Goal: Information Seeking & Learning: Learn about a topic

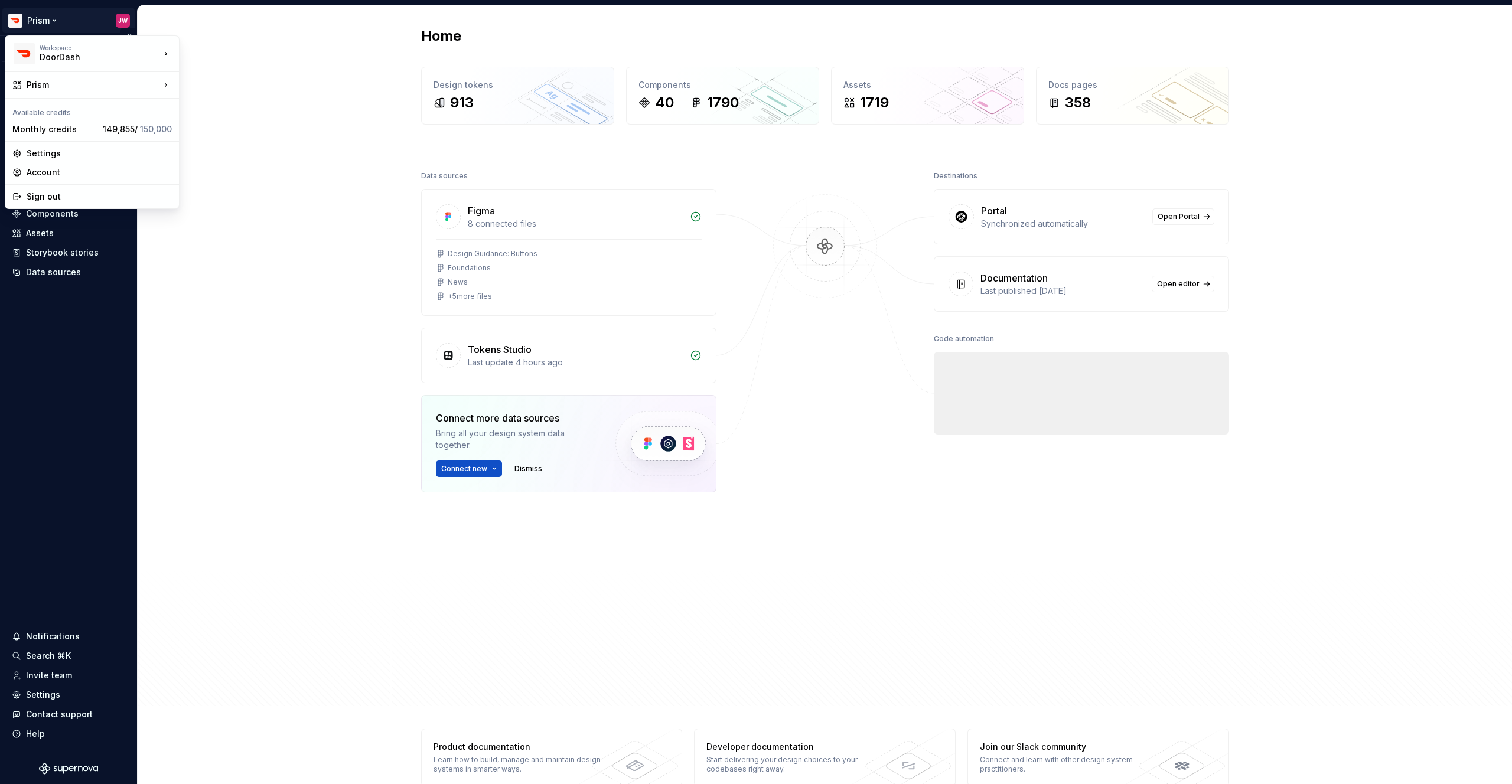
click at [47, 22] on html "Prism JW Version Current draft Home Documentation Analytics Code automation Des…" at bounding box center [756, 392] width 1512 height 784
click at [101, 84] on div "Prism" at bounding box center [93, 85] width 134 height 12
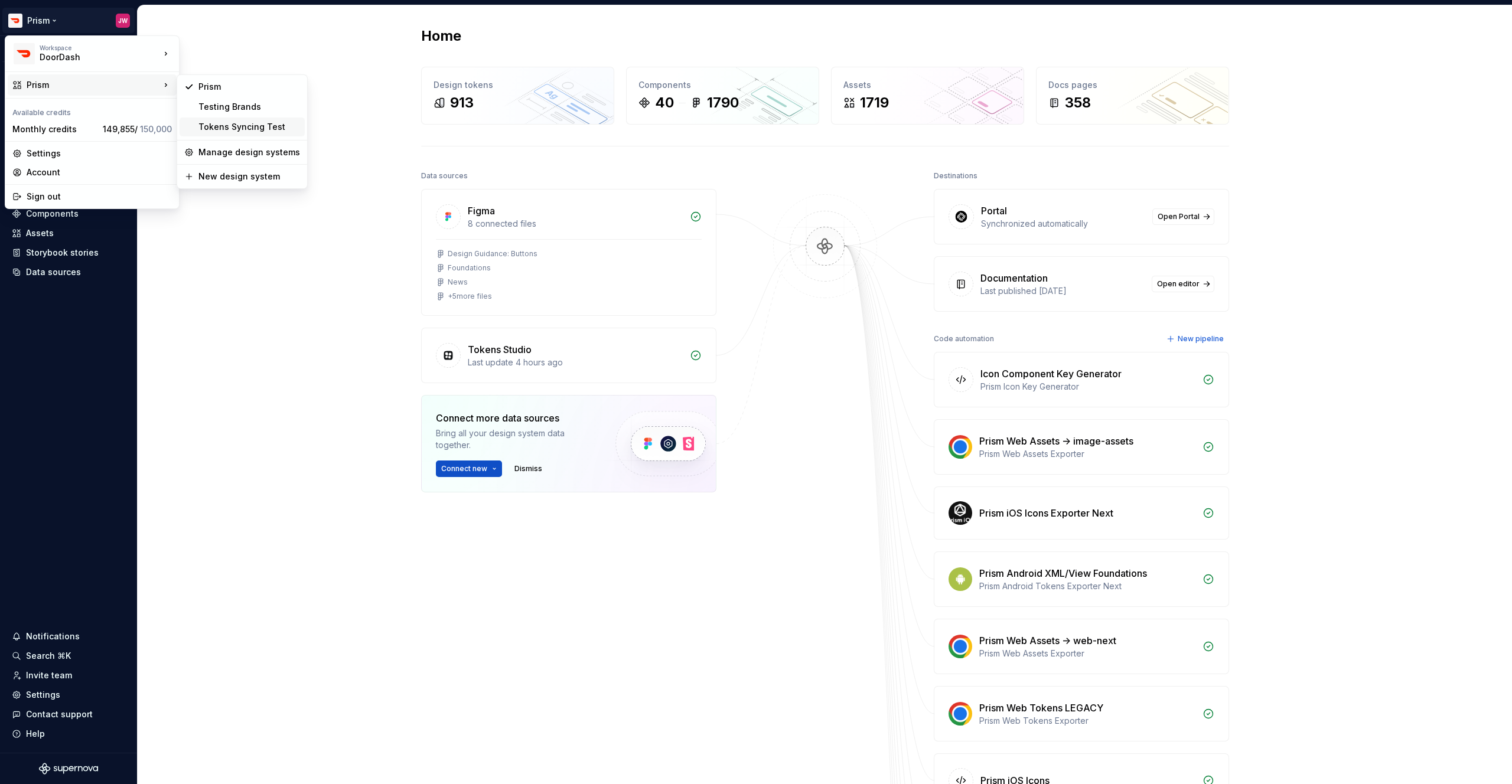
click at [219, 127] on div "Tokens Syncing Test" at bounding box center [249, 127] width 101 height 12
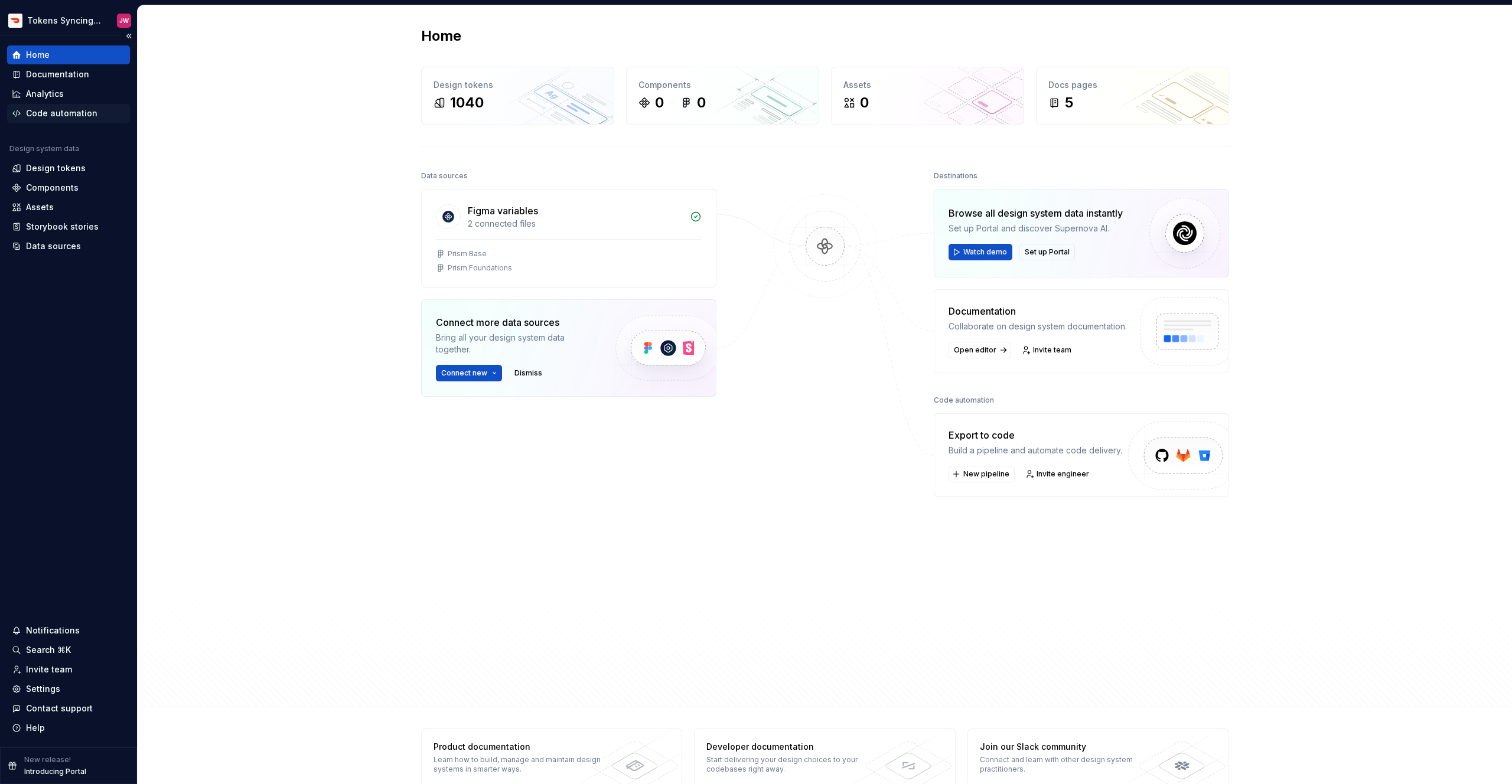
click at [73, 111] on div "Code automation" at bounding box center [62, 114] width 71 height 12
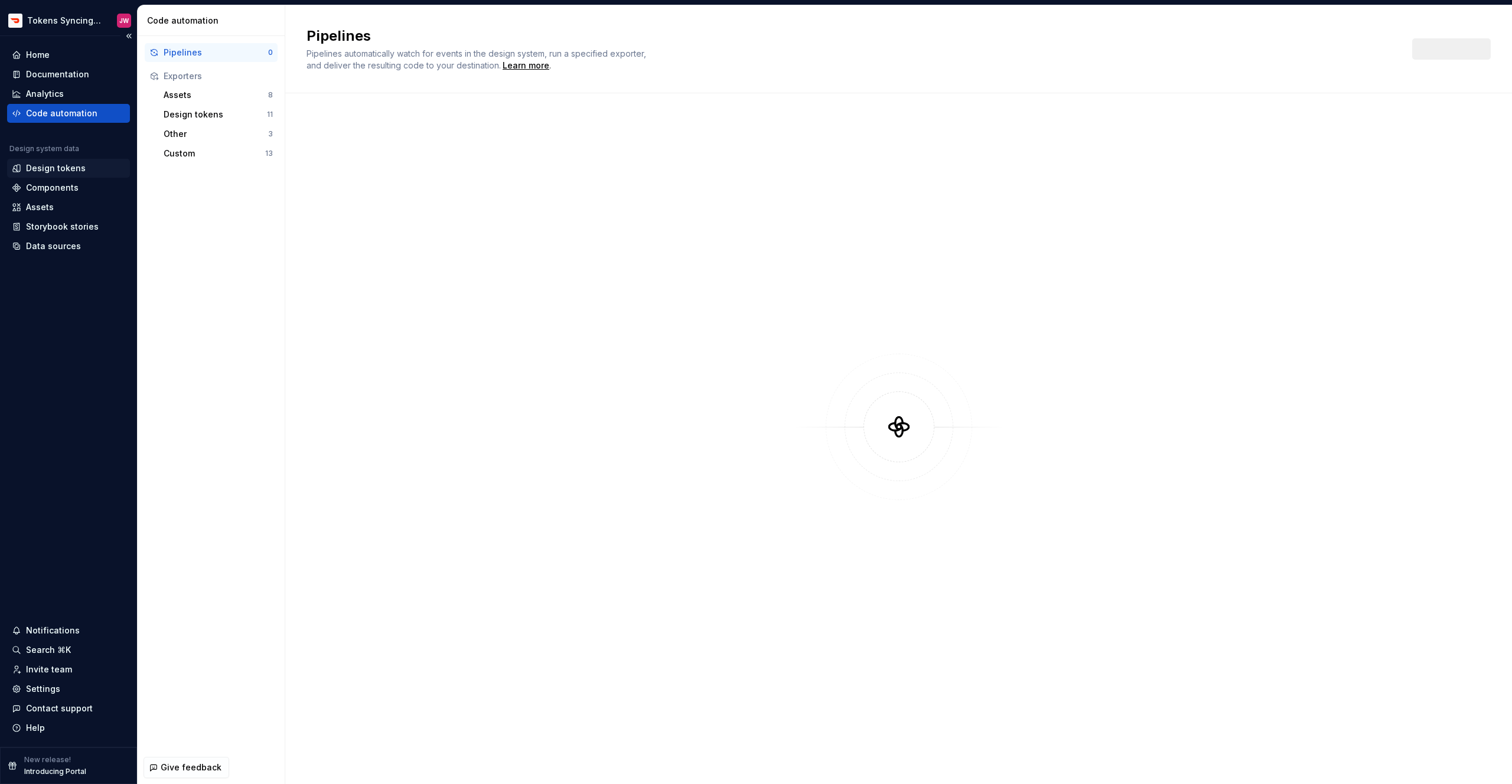
click at [74, 164] on div "Design tokens" at bounding box center [56, 168] width 60 height 12
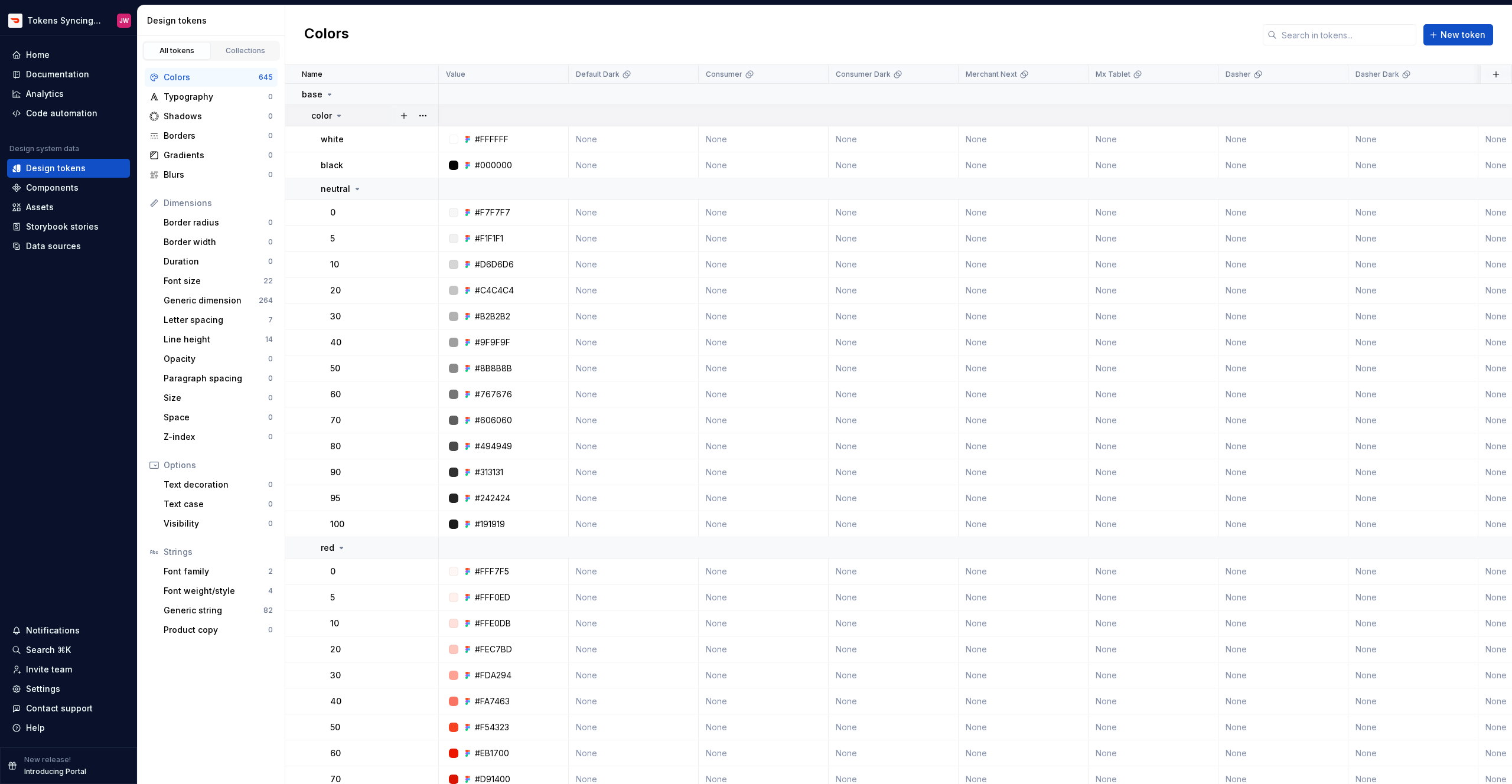
click at [326, 116] on p "color" at bounding box center [321, 116] width 21 height 12
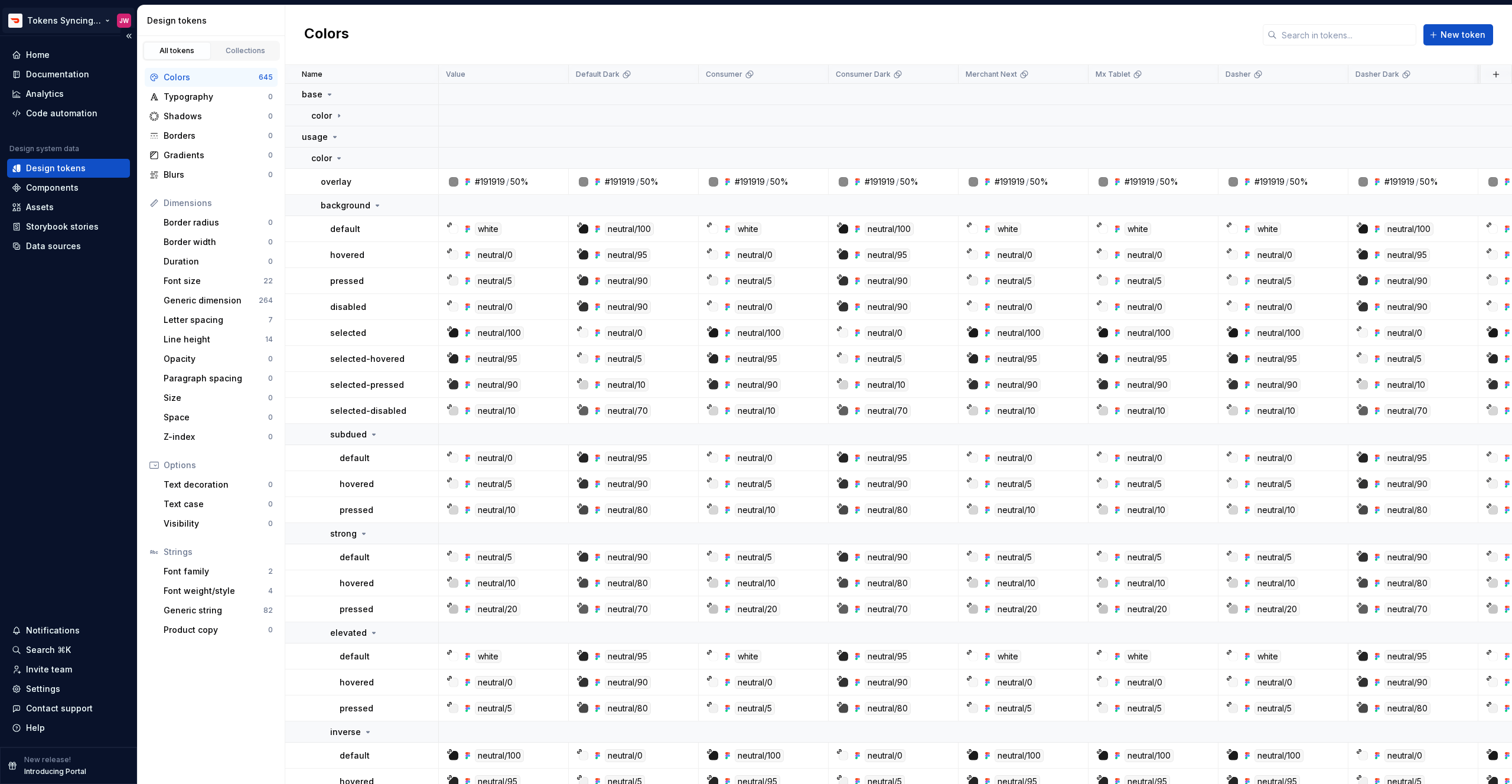
click at [69, 23] on html "Tokens Syncing Test JW Home Documentation Analytics Code automation Design syst…" at bounding box center [756, 392] width 1512 height 784
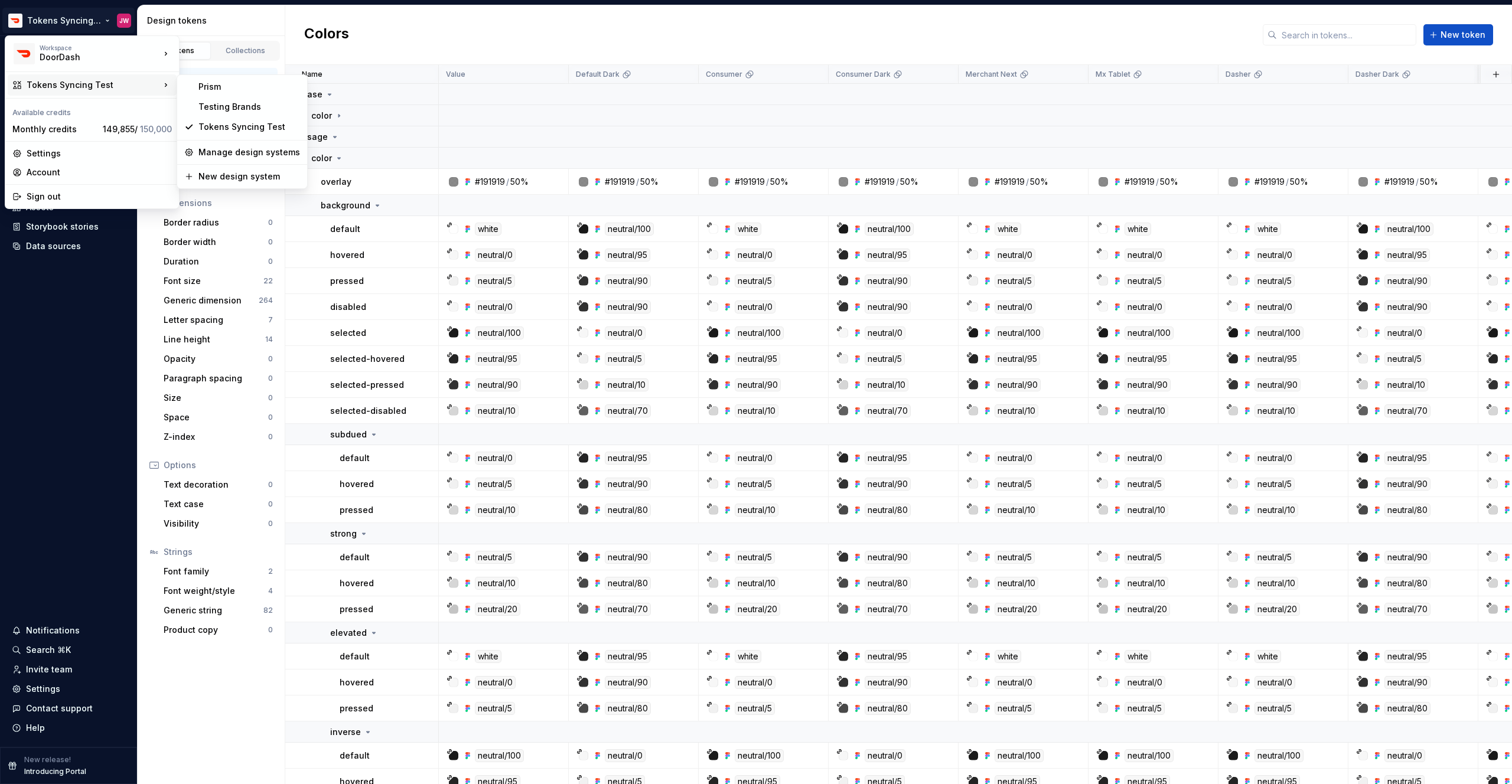
click at [74, 88] on div "Tokens Syncing Test" at bounding box center [93, 85] width 134 height 12
click at [212, 92] on div "Prism" at bounding box center [249, 87] width 101 height 12
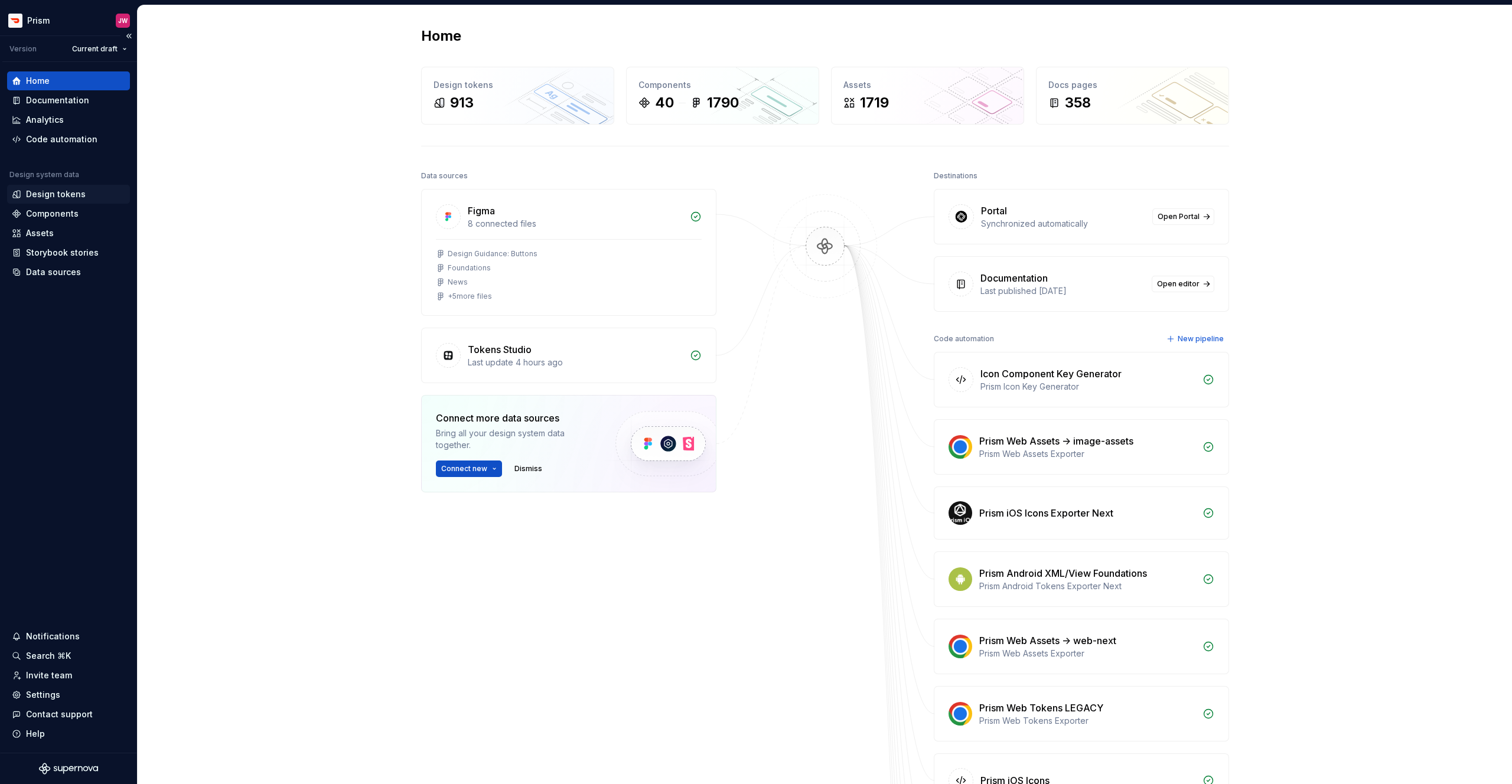
click at [95, 195] on div "Design tokens" at bounding box center [68, 194] width 114 height 12
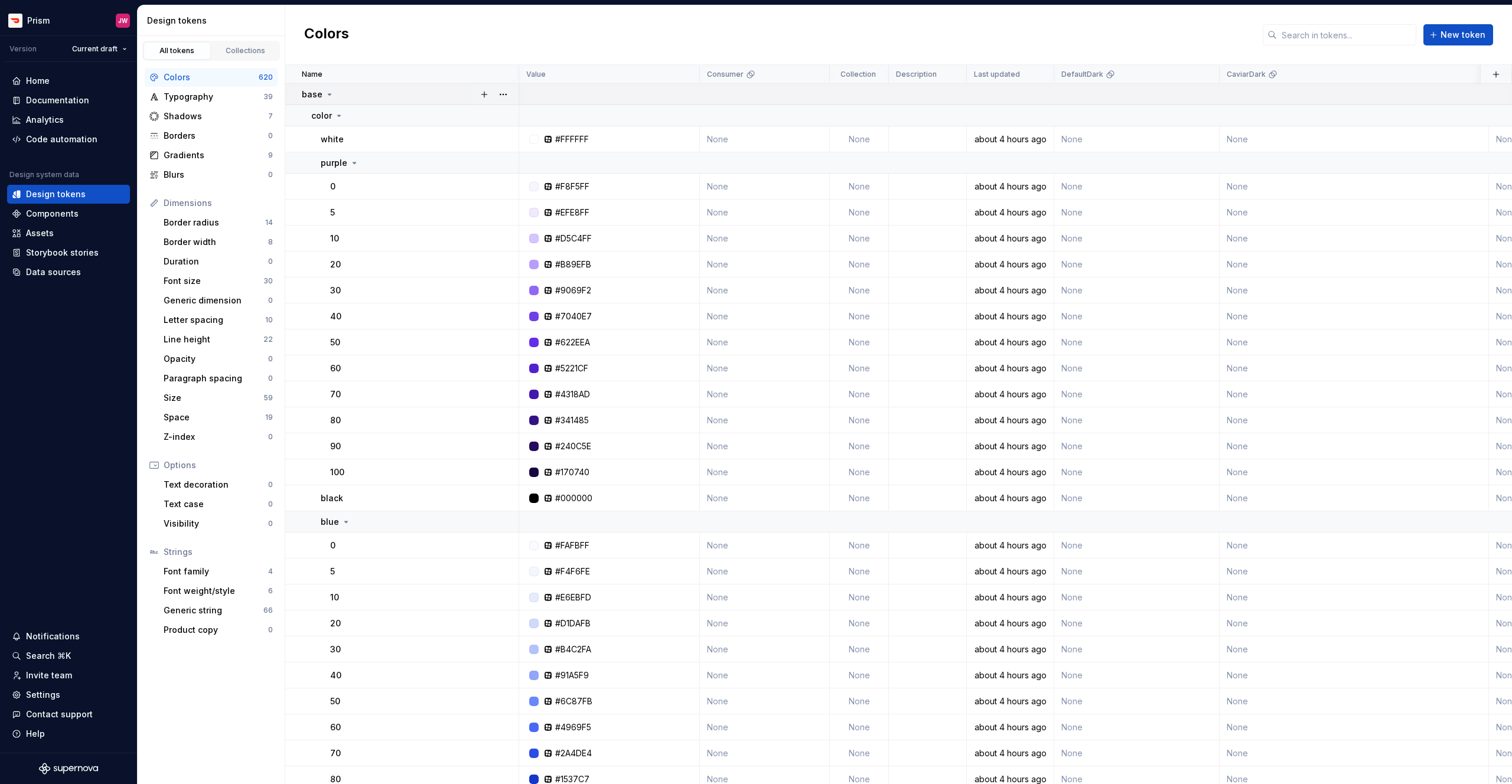
click at [325, 92] on icon at bounding box center [329, 94] width 10 height 10
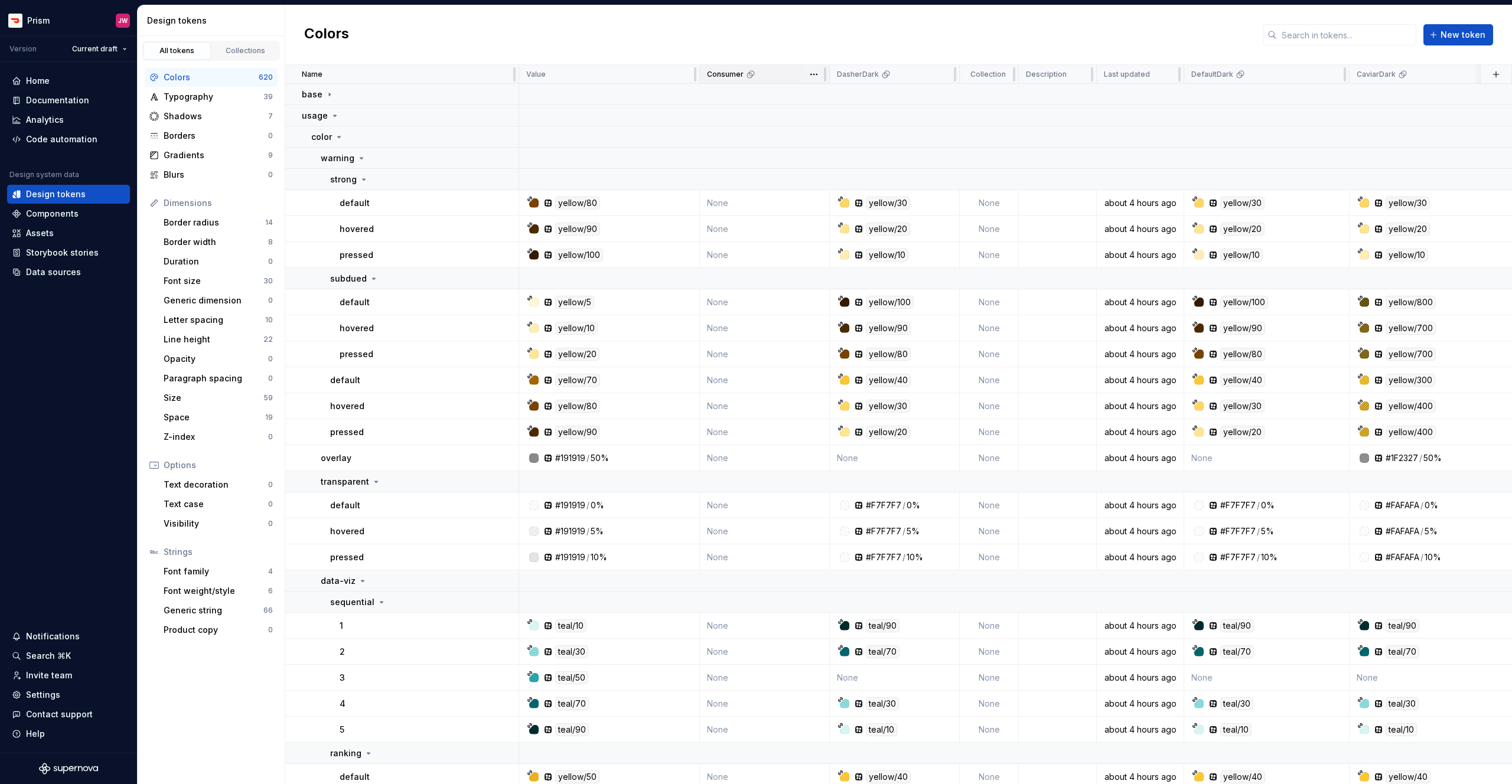
click at [761, 77] on div "Consumer" at bounding box center [764, 74] width 115 height 10
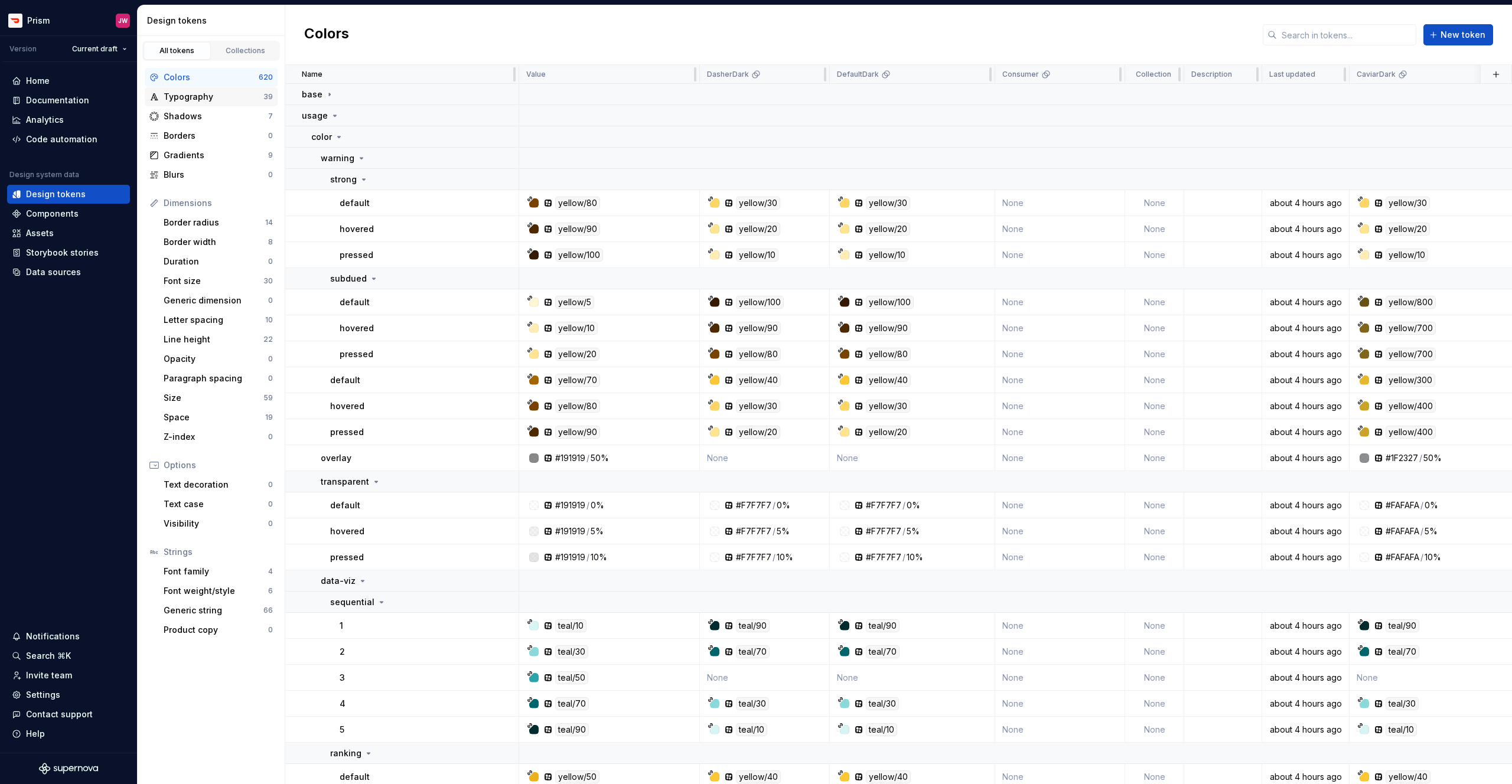
click at [239, 99] on div "Typography" at bounding box center [214, 97] width 100 height 12
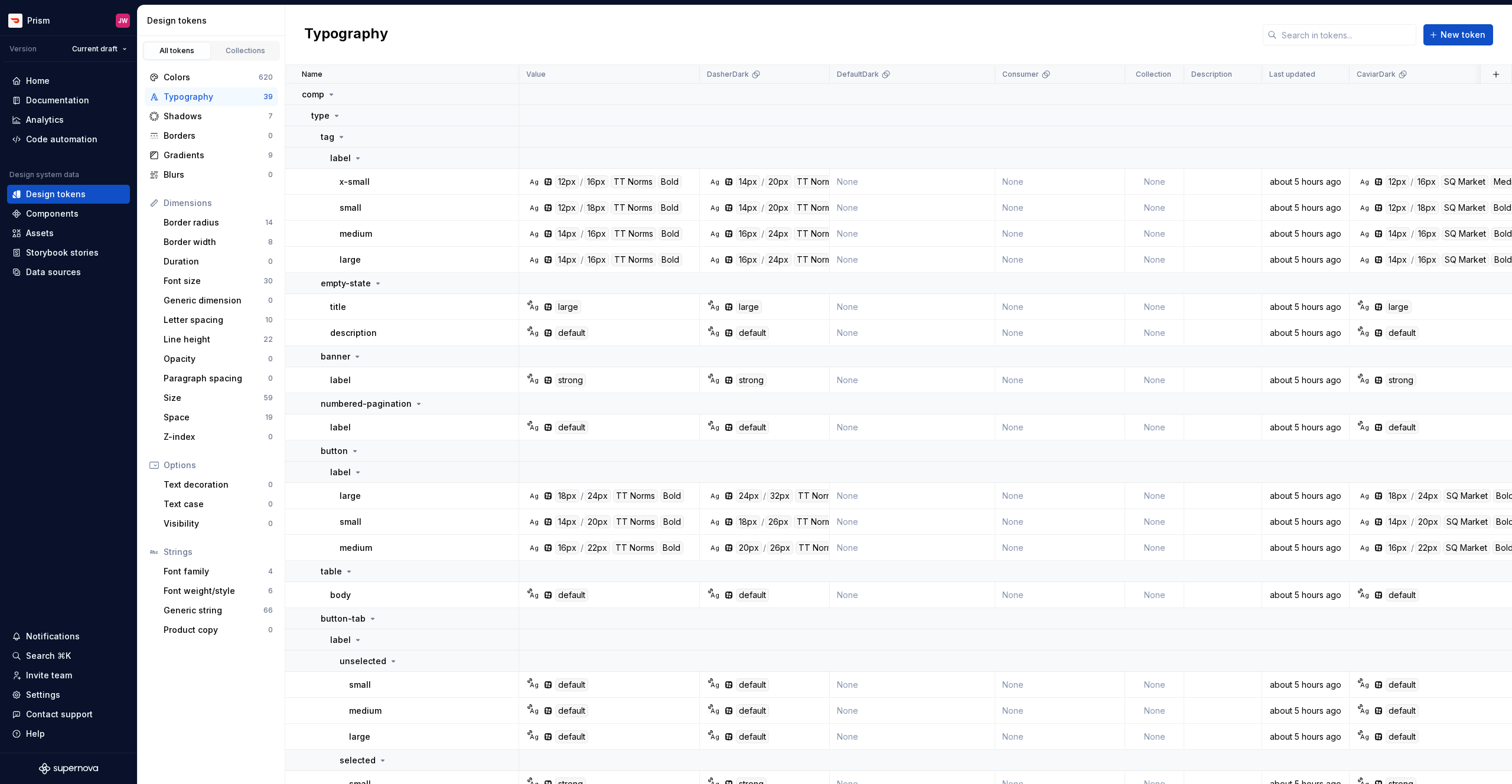
click at [46, 27] on html "Prism JW Version Current draft Home Documentation Analytics Code automation Des…" at bounding box center [756, 392] width 1512 height 784
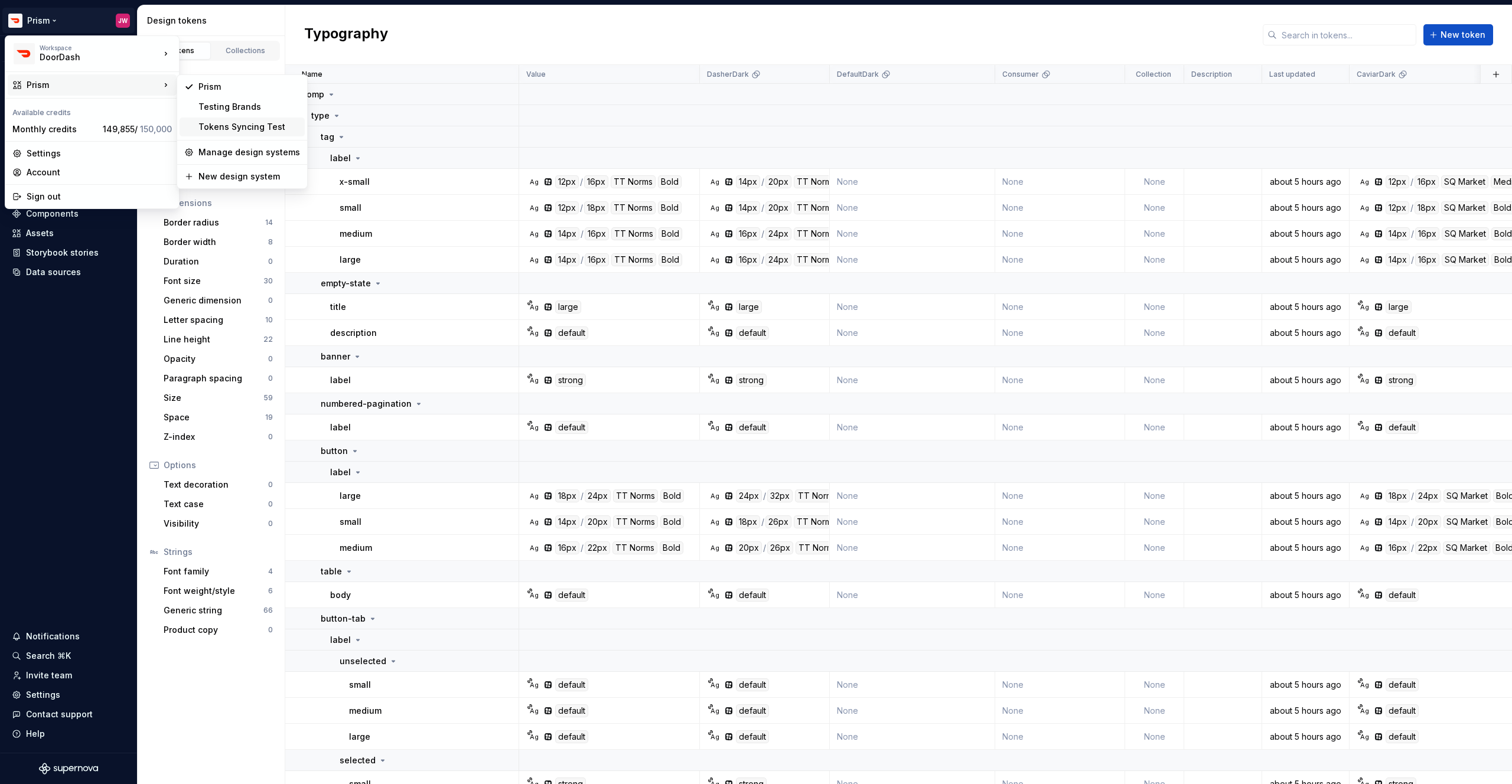
click at [262, 129] on div "Tokens Syncing Test" at bounding box center [249, 127] width 101 height 12
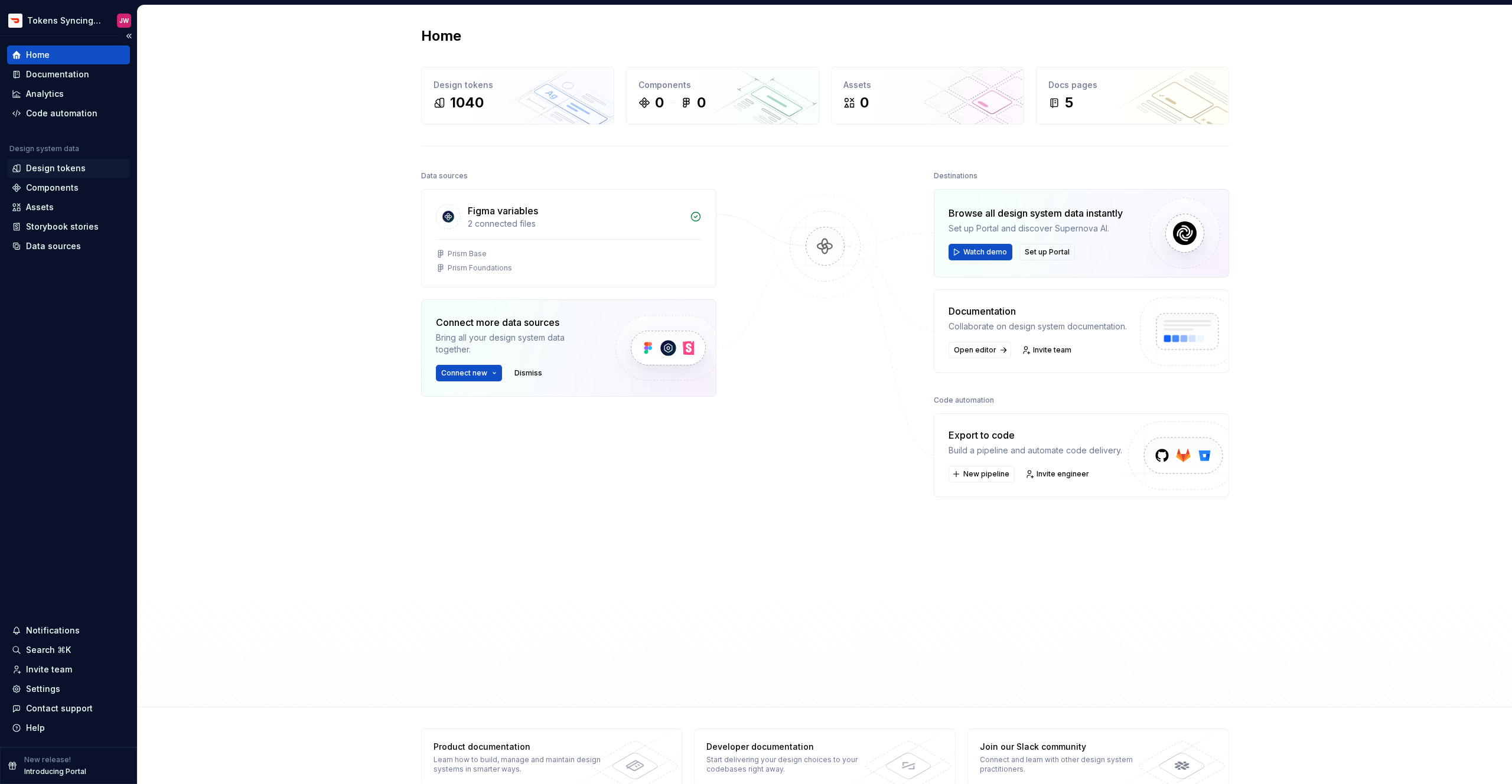
click at [74, 173] on div "Design tokens" at bounding box center [56, 168] width 60 height 12
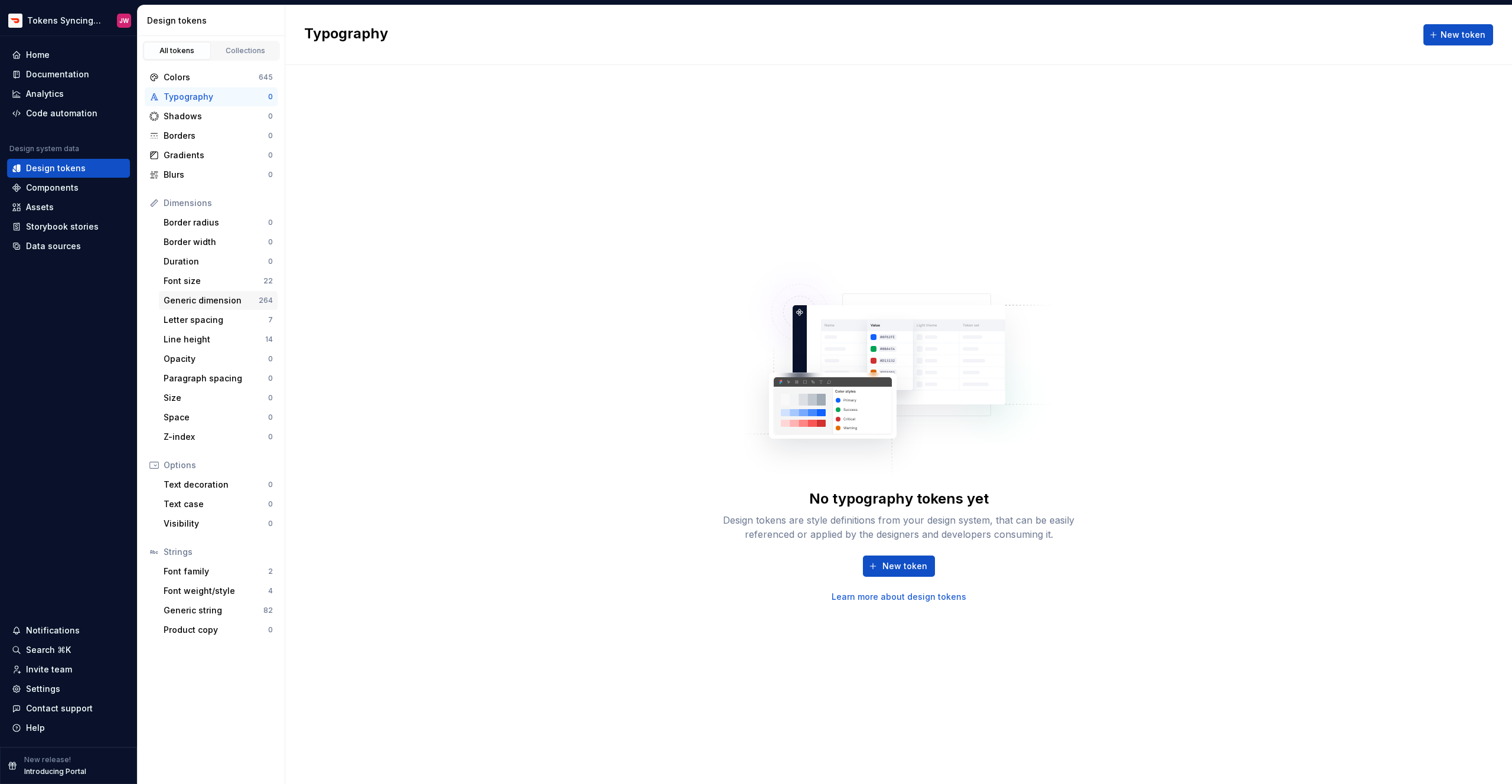
click at [243, 297] on div "Generic dimension" at bounding box center [211, 300] width 95 height 12
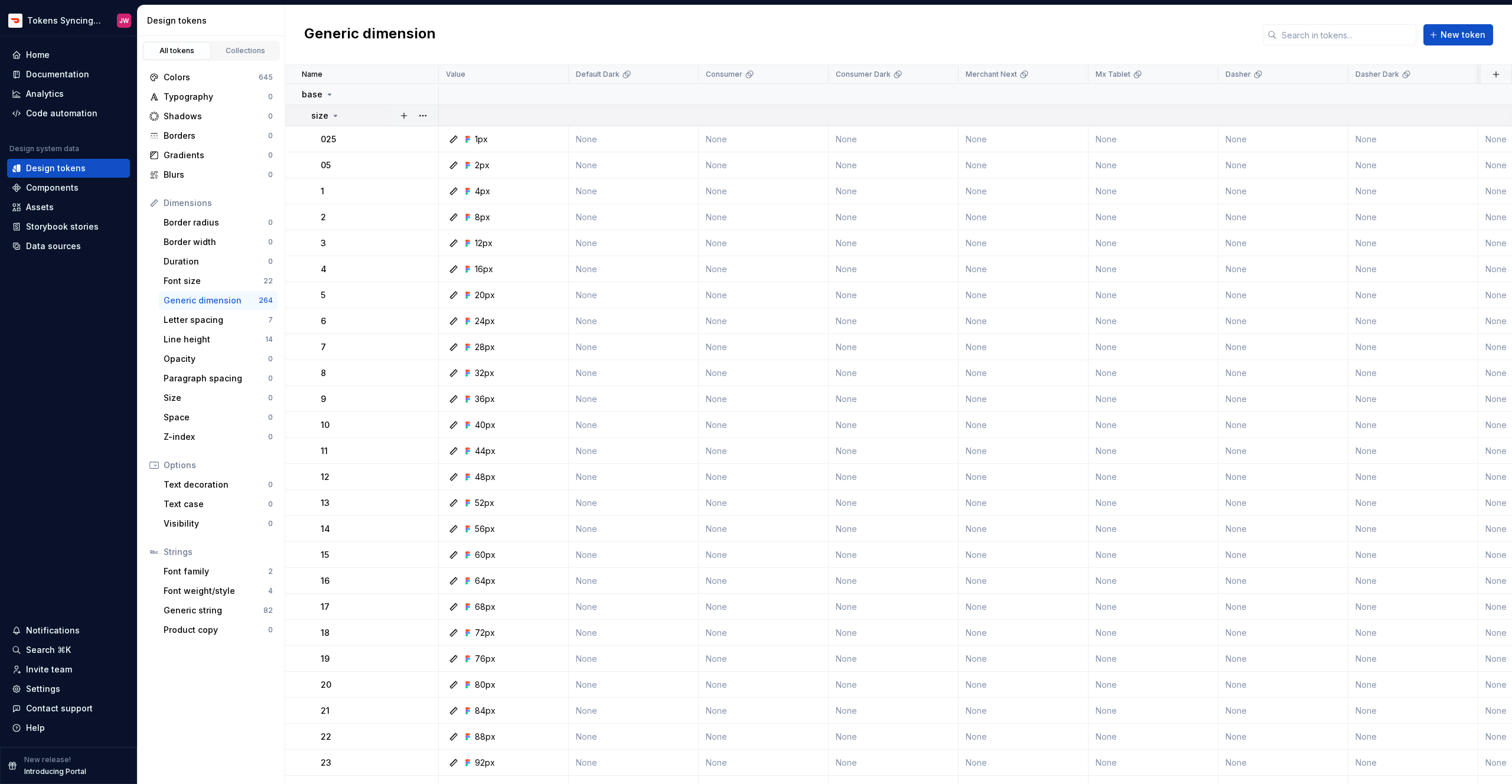
click at [331, 111] on icon at bounding box center [335, 116] width 10 height 10
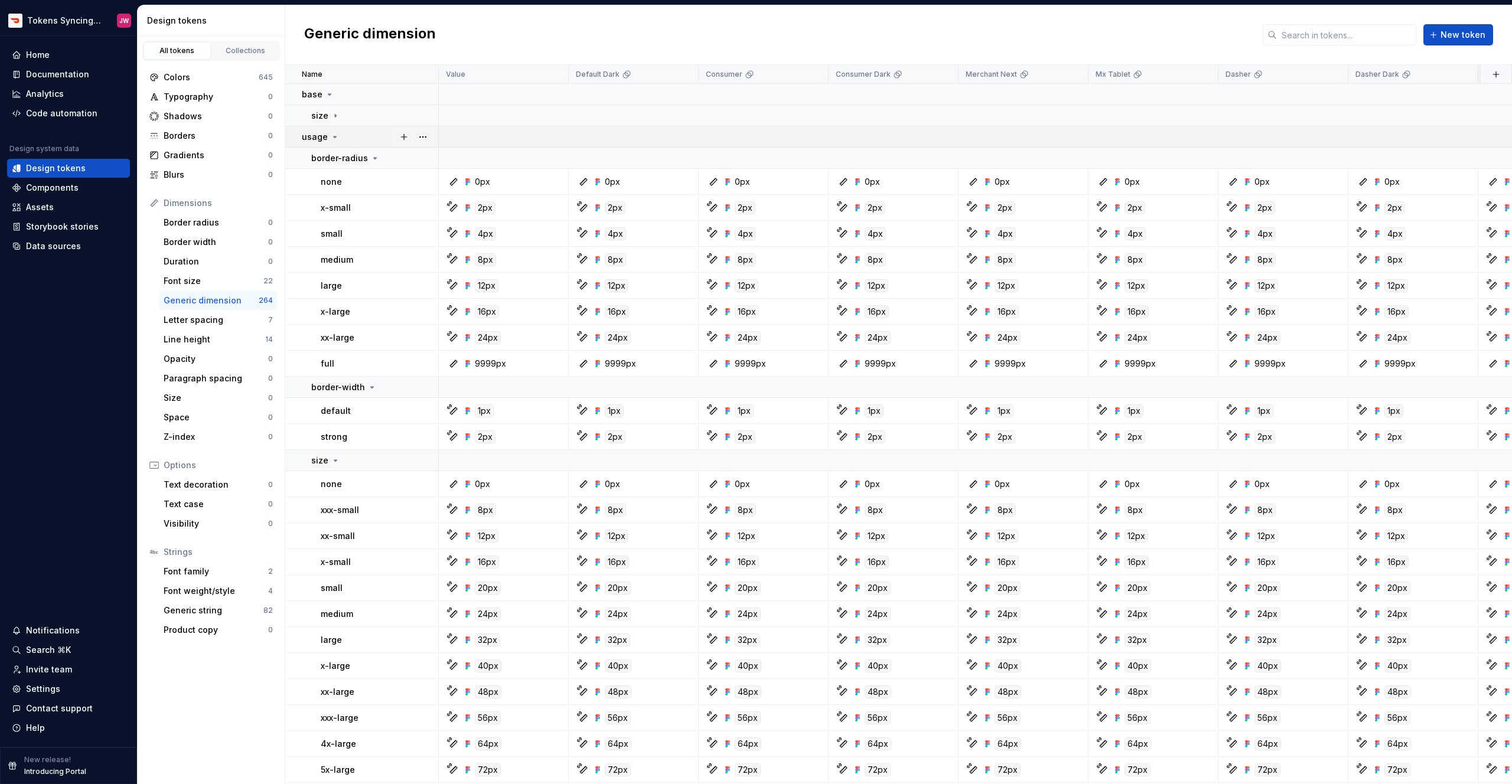
click at [330, 142] on td "usage" at bounding box center [362, 137] width 154 height 21
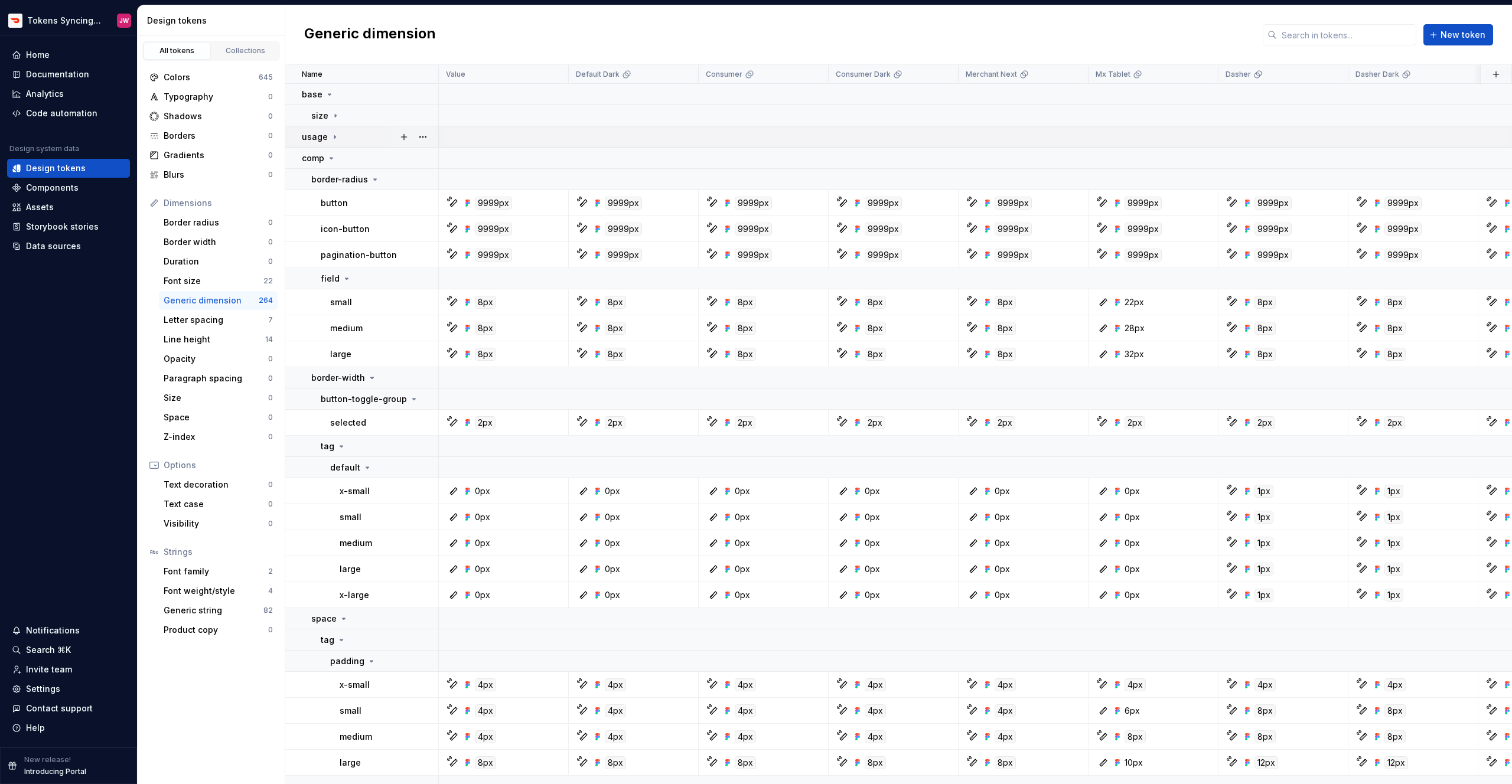
click at [330, 139] on icon at bounding box center [335, 137] width 10 height 10
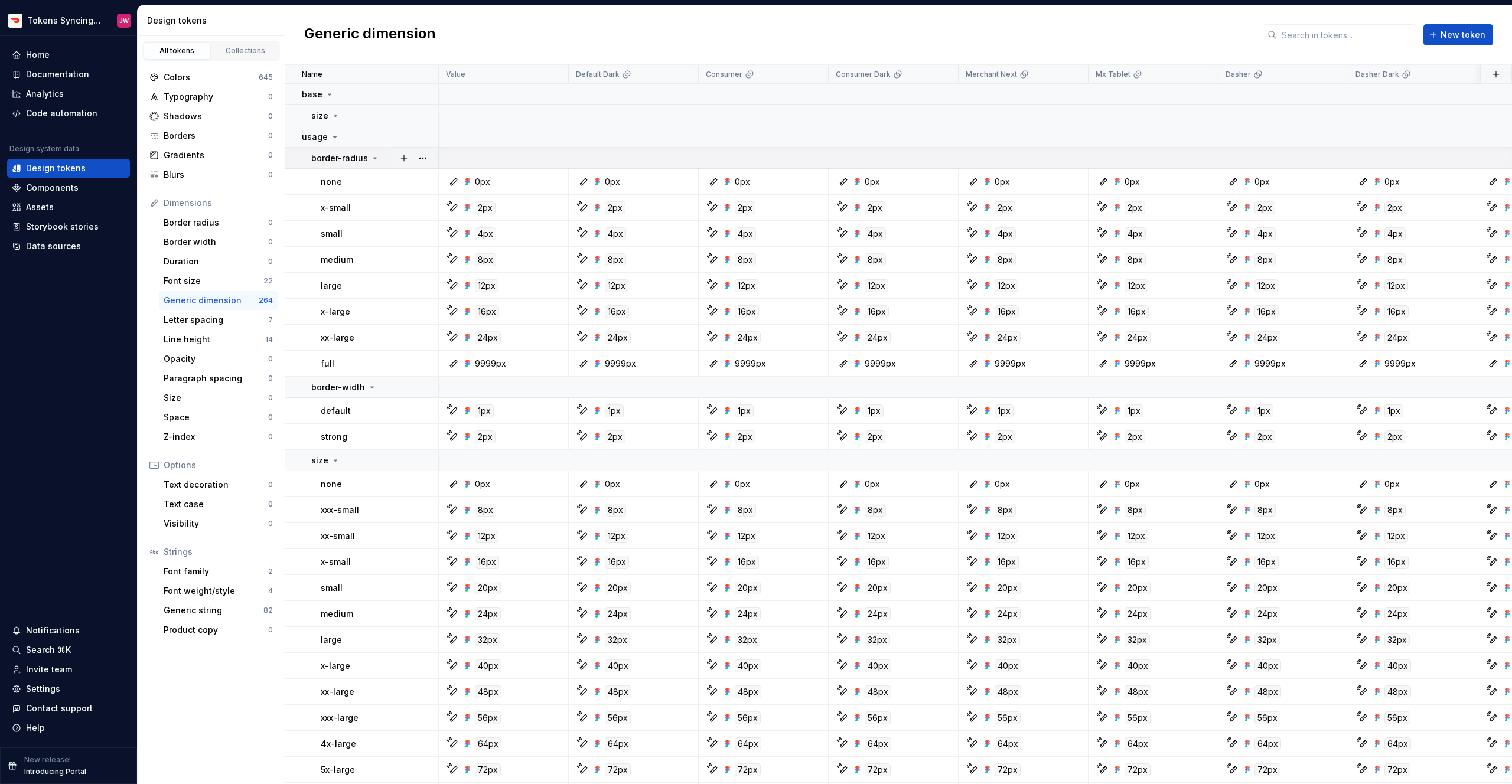
click at [336, 157] on p "border-radius" at bounding box center [339, 158] width 56 height 12
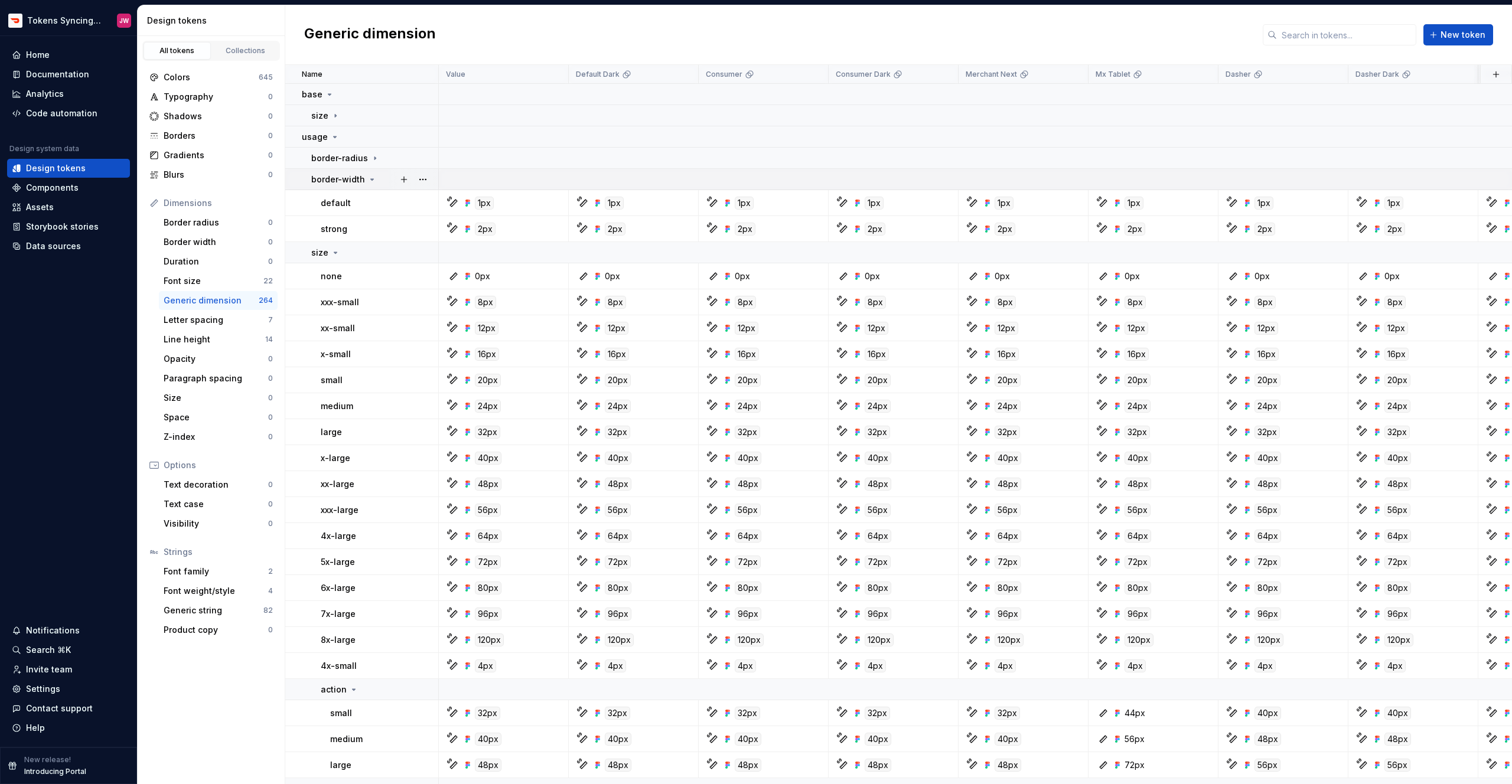
click at [343, 177] on p "border-width" at bounding box center [338, 179] width 54 height 12
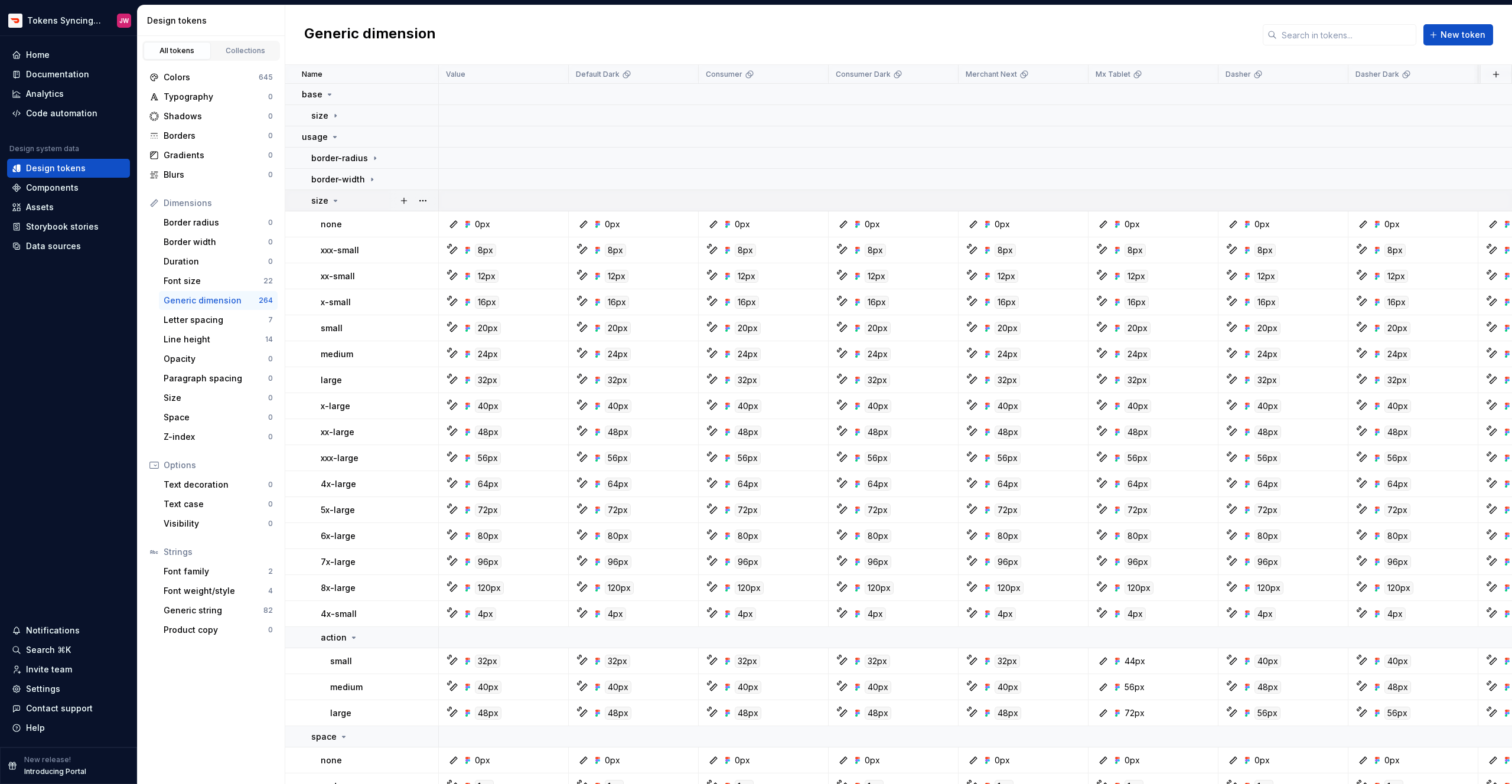
click at [338, 203] on icon at bounding box center [335, 201] width 10 height 10
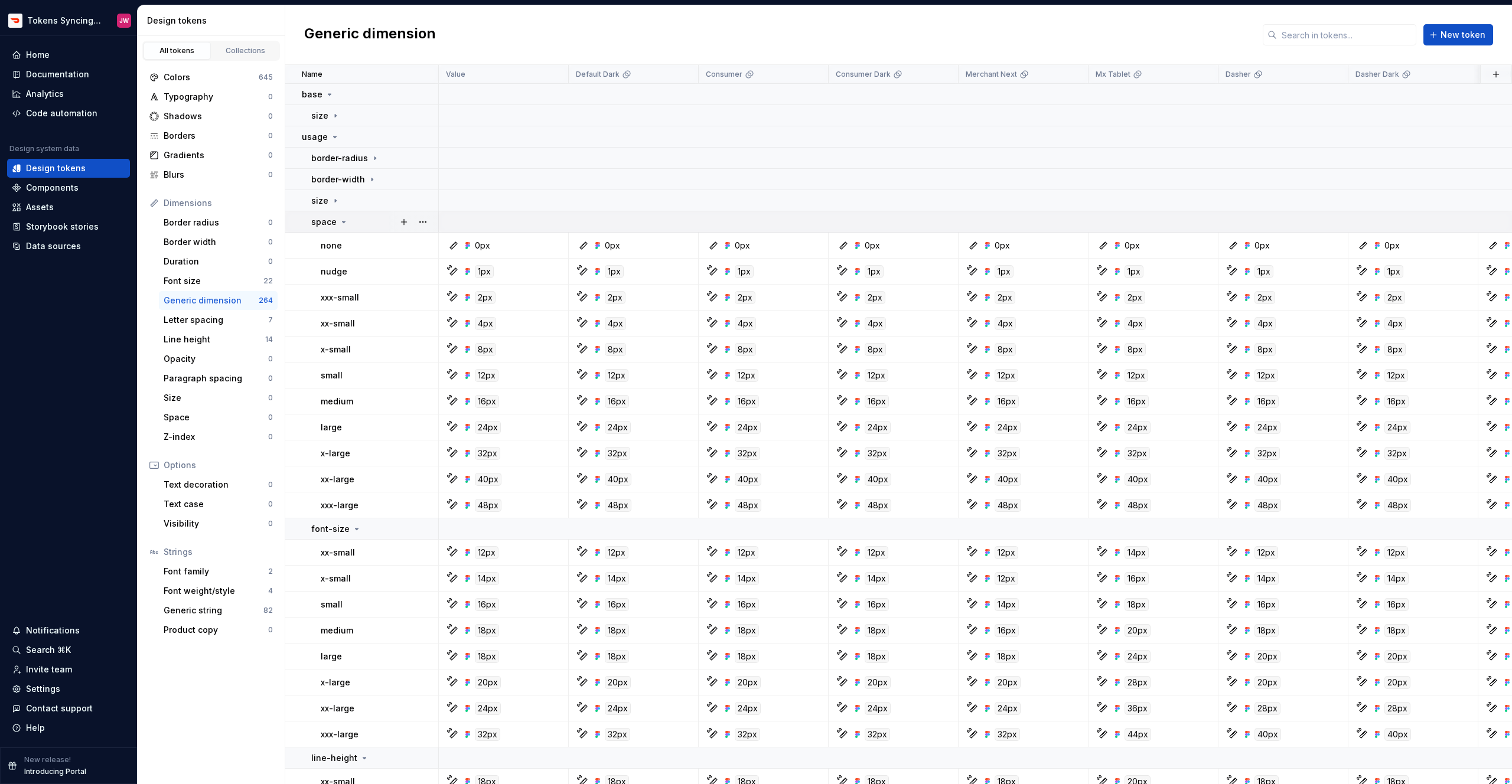
click at [339, 221] on icon at bounding box center [343, 222] width 10 height 10
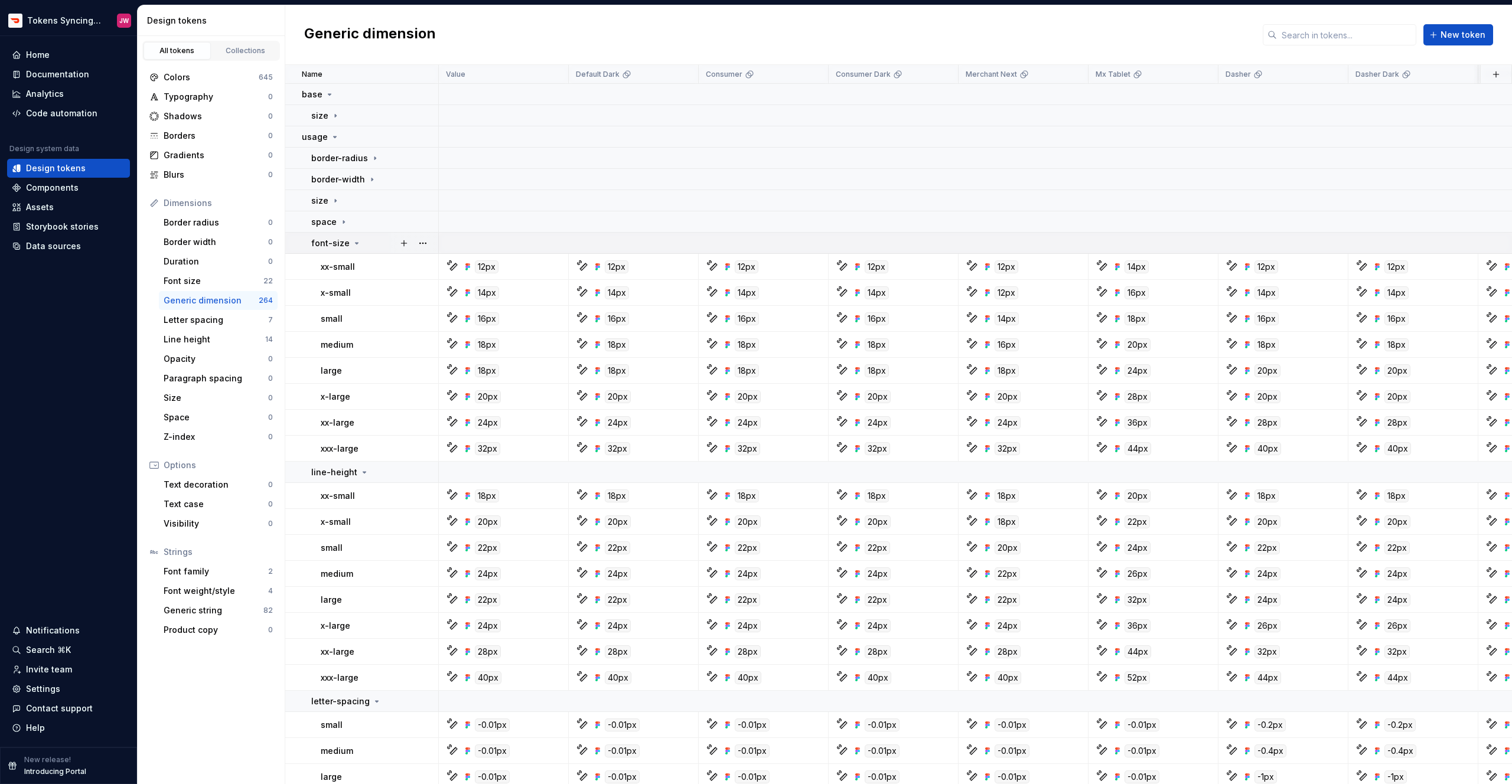
click at [336, 243] on p "font-size" at bounding box center [330, 243] width 38 height 12
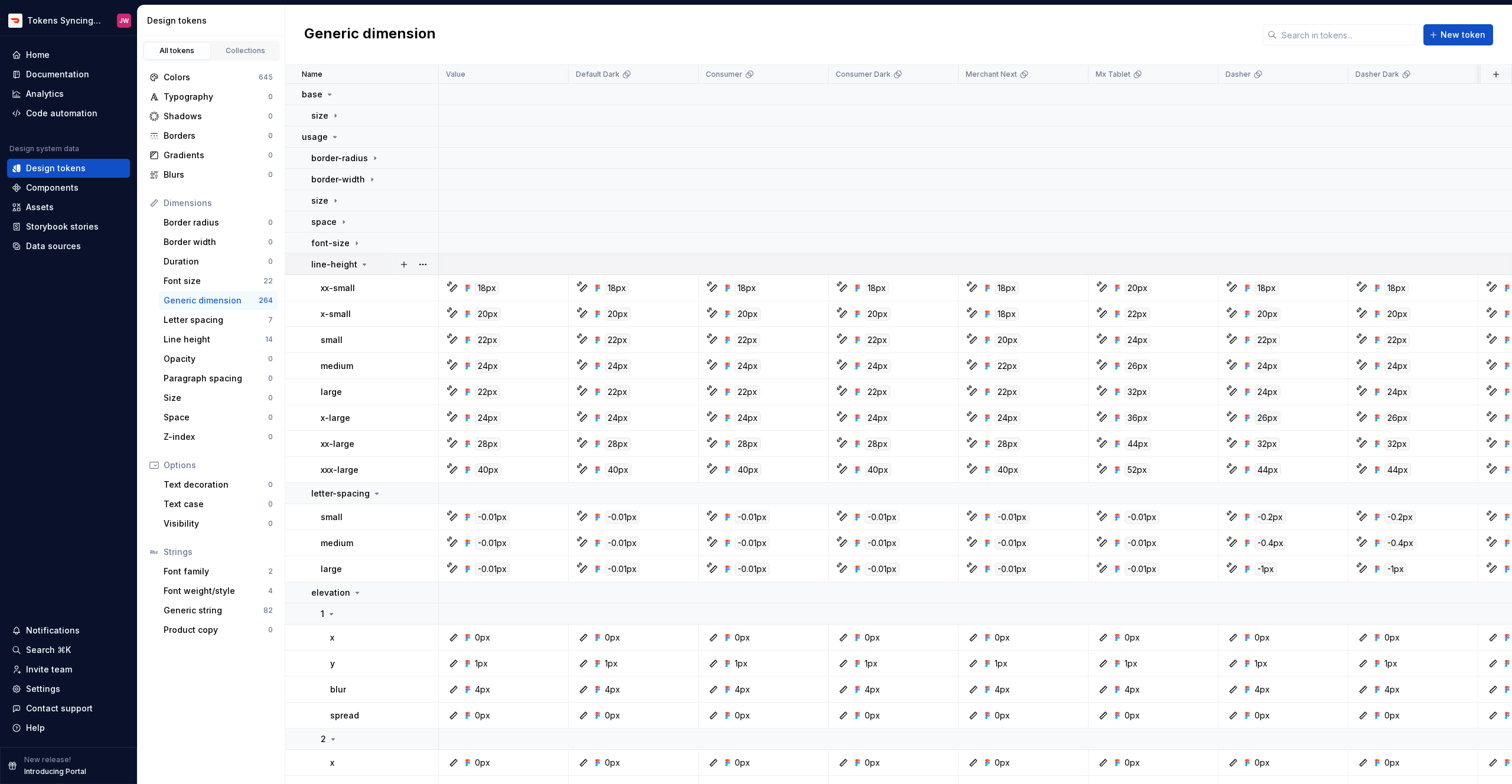
click at [336, 269] on p "line-height" at bounding box center [334, 264] width 46 height 12
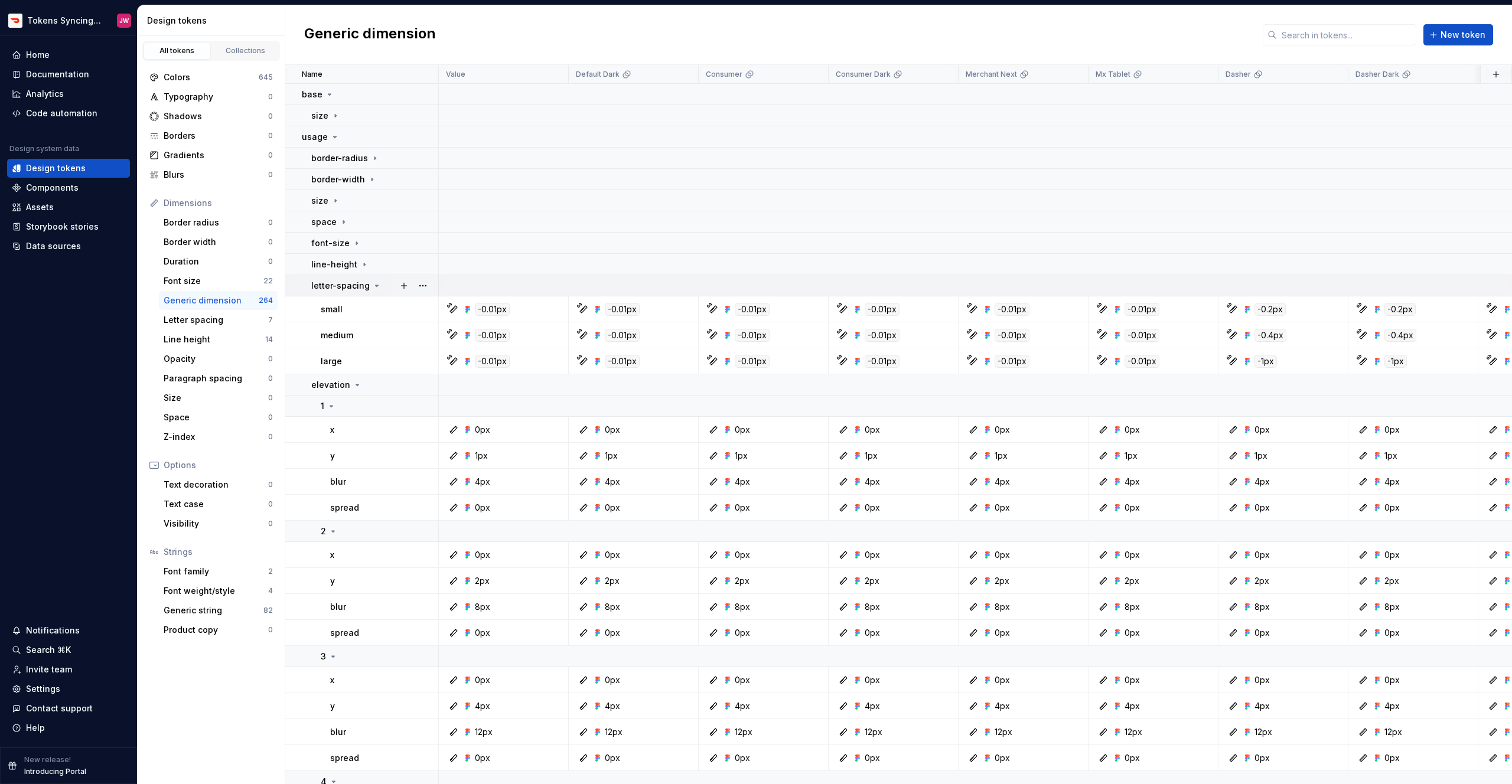
click at [332, 291] on p "letter-spacing" at bounding box center [340, 286] width 58 height 12
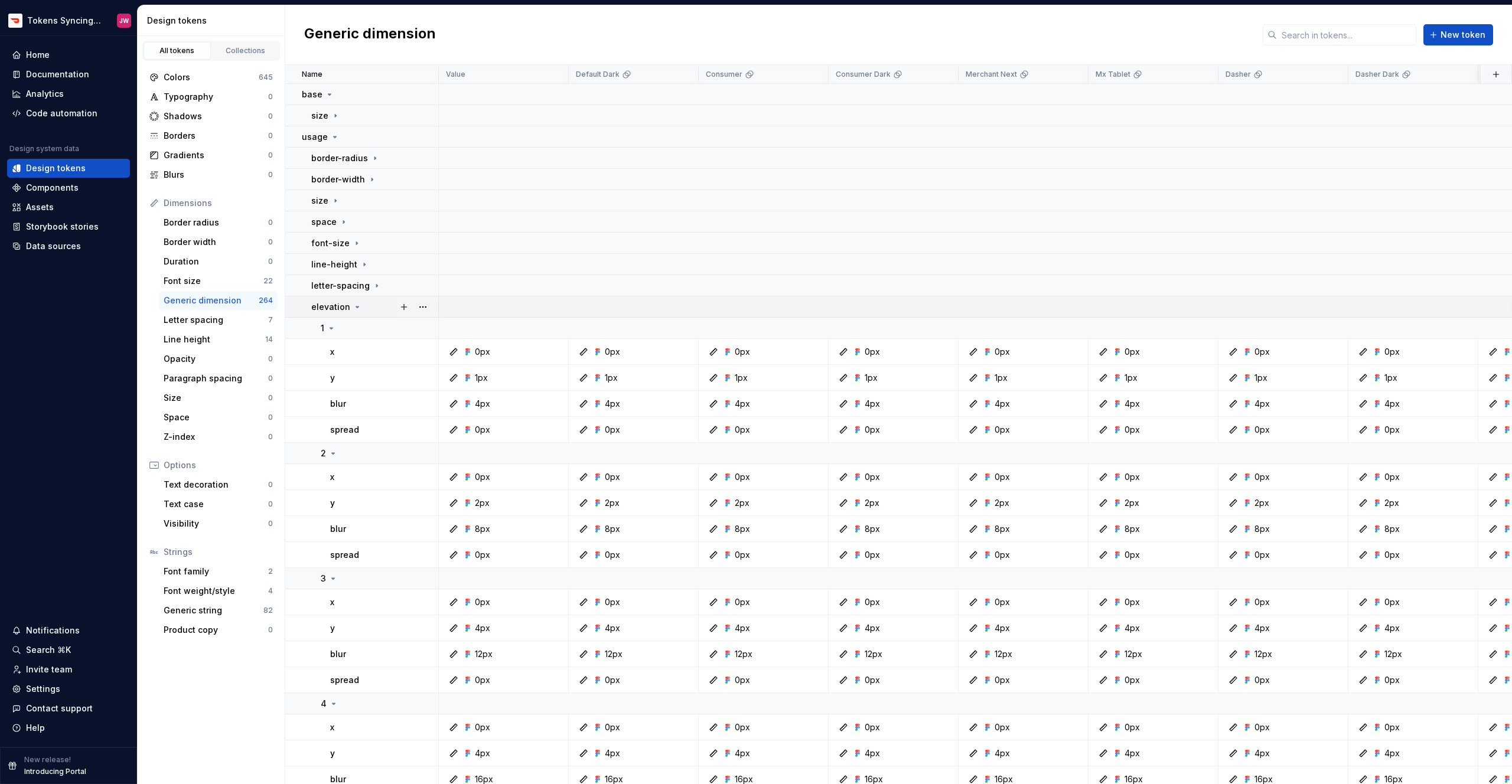
click at [332, 304] on p "elevation" at bounding box center [330, 307] width 39 height 12
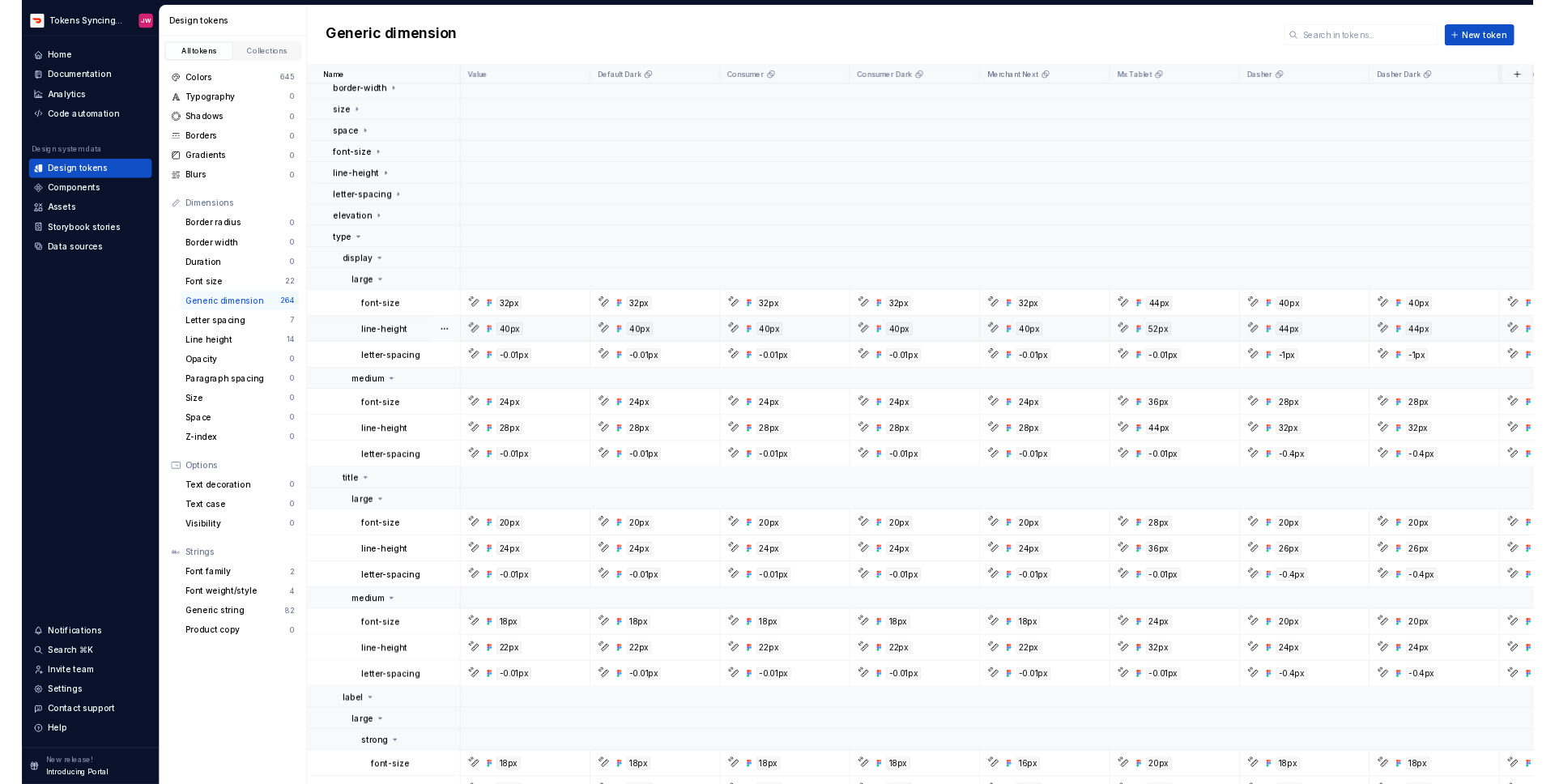
scroll to position [127, 0]
